Goal: Task Accomplishment & Management: Manage account settings

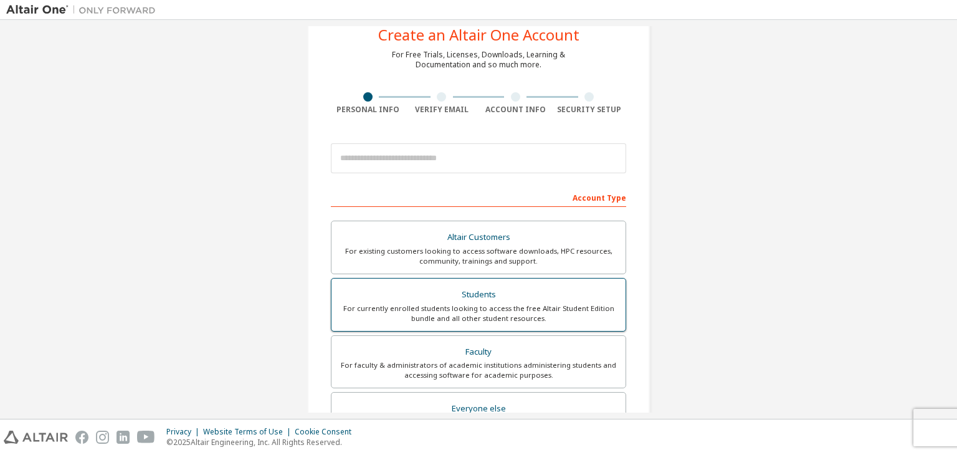
scroll to position [35, 0]
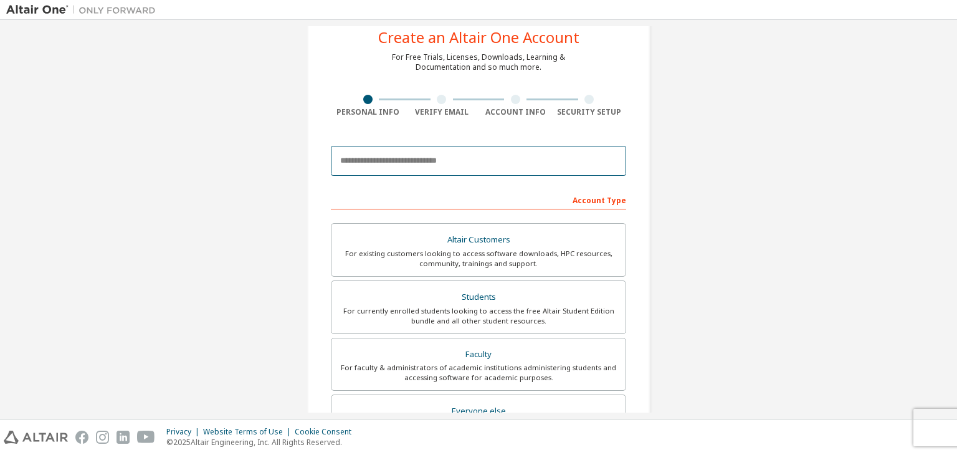
click at [446, 160] on input "email" at bounding box center [478, 161] width 295 height 30
type input "**********"
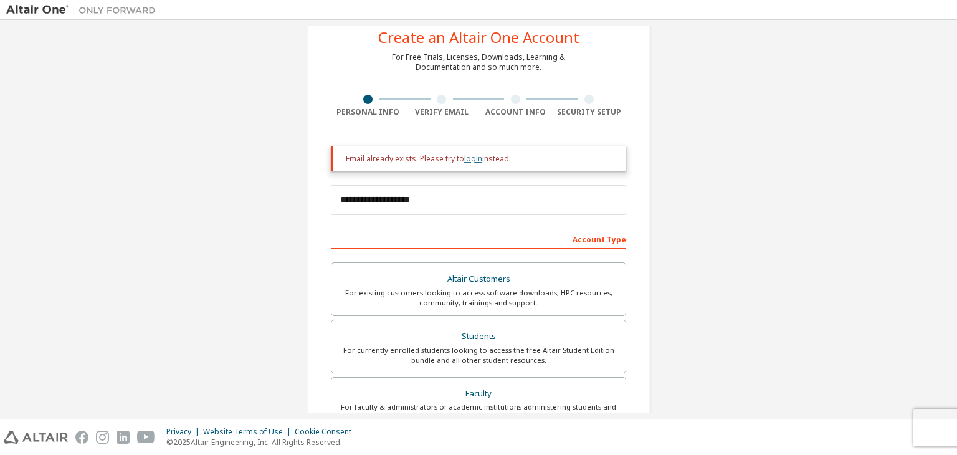
click at [466, 160] on link "login" at bounding box center [473, 158] width 18 height 11
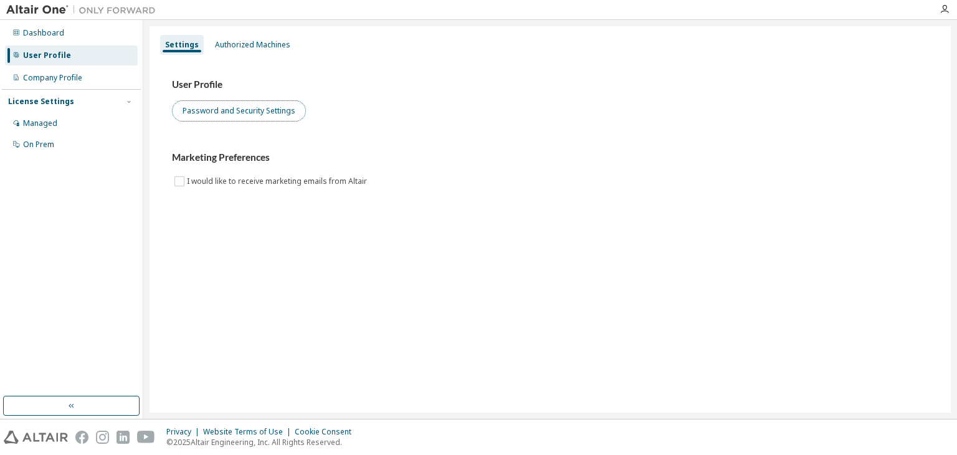
click at [272, 111] on button "Password and Security Settings" at bounding box center [239, 110] width 134 height 21
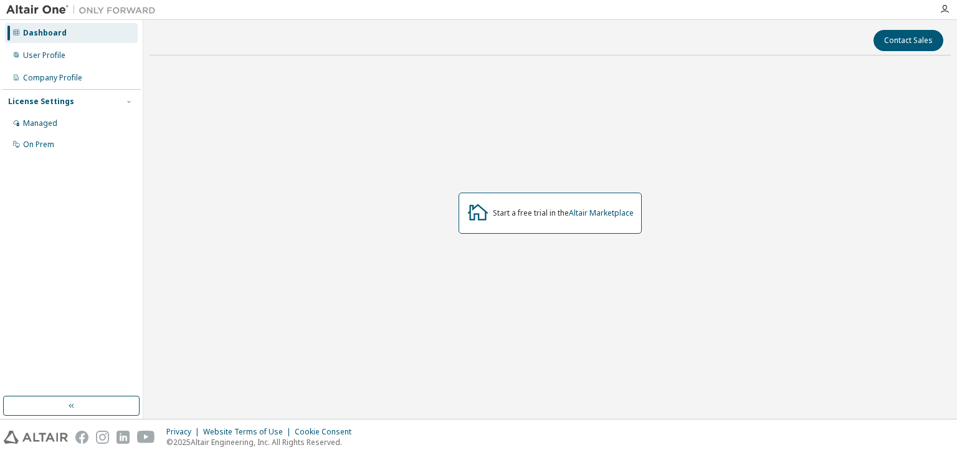
click at [939, 13] on div at bounding box center [944, 9] width 25 height 10
click at [940, 13] on icon "button" at bounding box center [945, 9] width 10 height 10
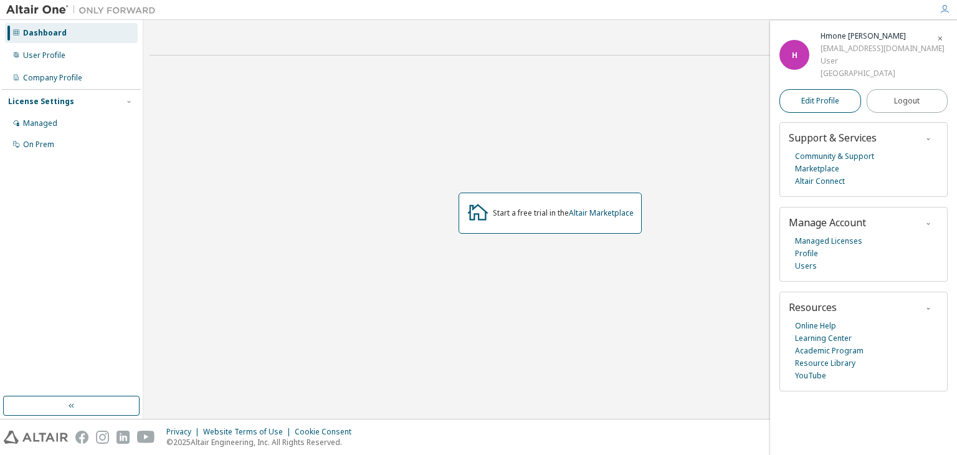
click at [828, 107] on link "Edit Profile" at bounding box center [821, 101] width 82 height 24
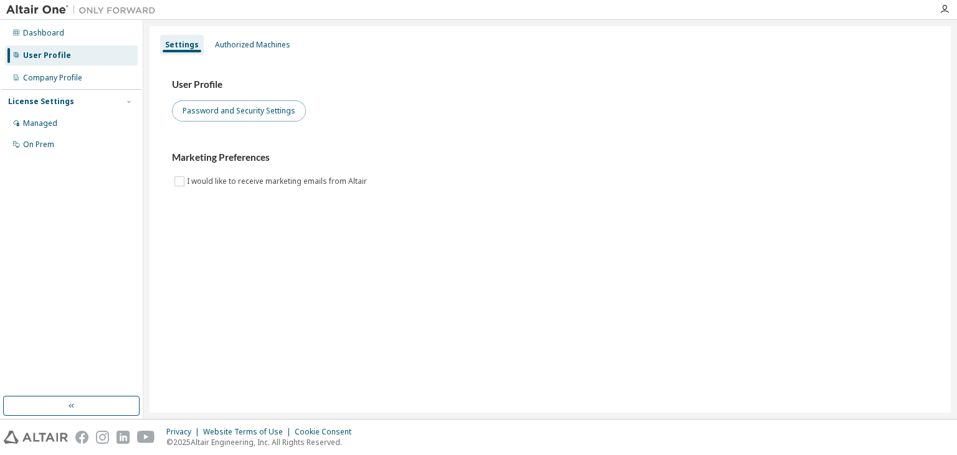
click at [247, 108] on button "Password and Security Settings" at bounding box center [239, 110] width 134 height 21
